Goal: Navigation & Orientation: Find specific page/section

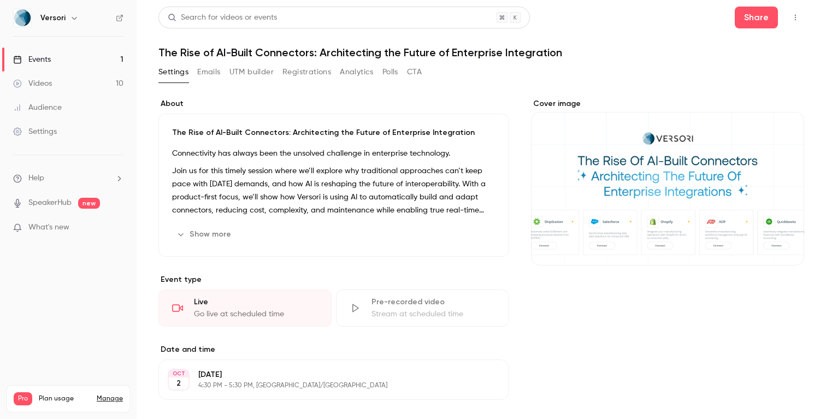
click at [79, 80] on link "Videos 10" at bounding box center [68, 84] width 137 height 24
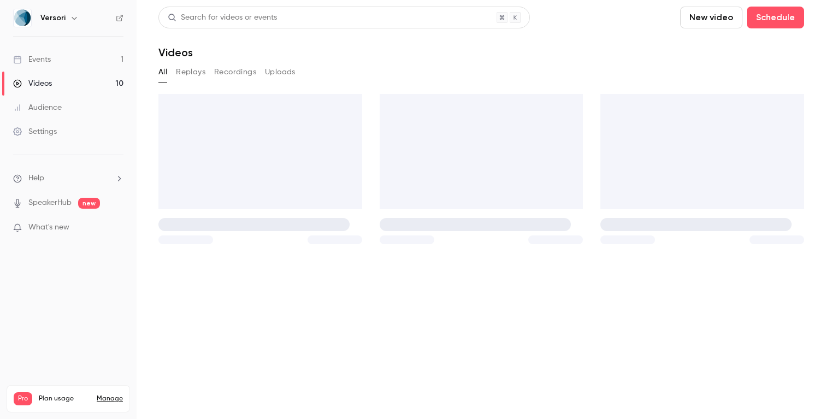
click at [79, 57] on link "Events 1" at bounding box center [68, 60] width 137 height 24
